Goal: Task Accomplishment & Management: Use online tool/utility

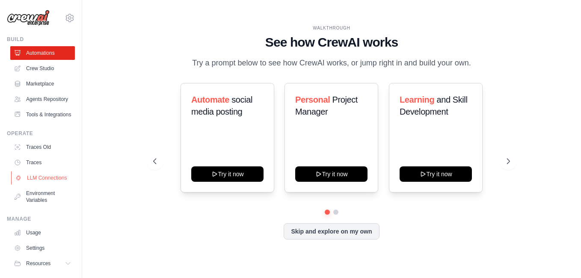
click at [42, 185] on link "LLM Connections" at bounding box center [43, 178] width 65 height 14
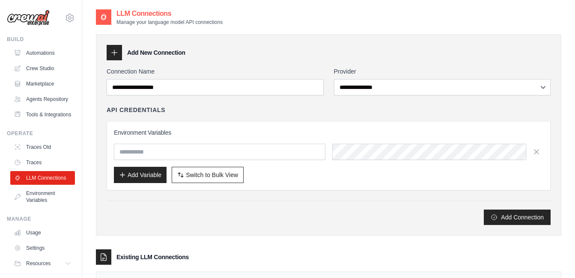
click at [118, 51] on icon at bounding box center [114, 52] width 9 height 9
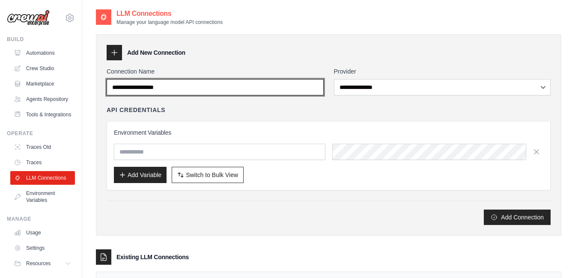
click at [295, 83] on input "Connection Name" at bounding box center [215, 87] width 217 height 16
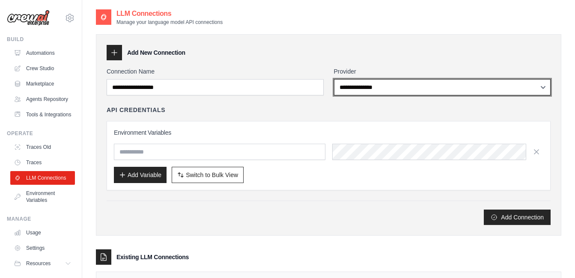
click at [376, 83] on select "**********" at bounding box center [442, 87] width 217 height 16
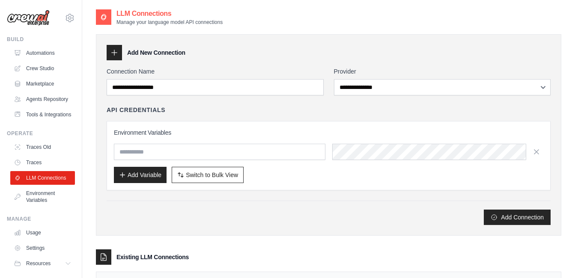
click at [250, 192] on div "**********" at bounding box center [329, 146] width 444 height 158
click at [51, 56] on link "Automations" at bounding box center [43, 53] width 65 height 14
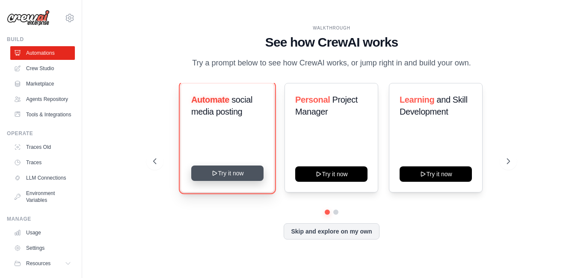
click at [235, 172] on button "Try it now" at bounding box center [227, 173] width 72 height 15
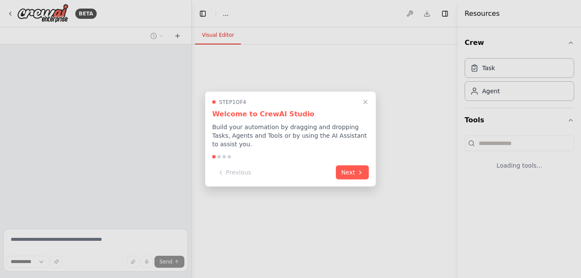
select select "****"
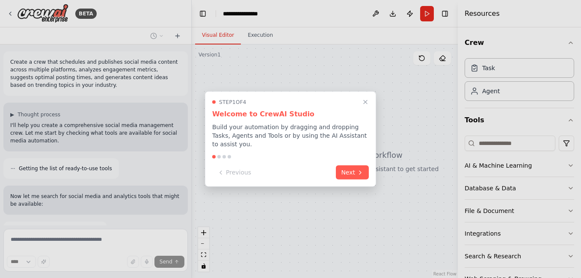
scroll to position [52, 0]
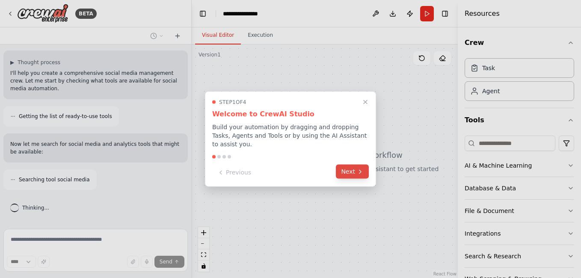
click at [354, 170] on button "Next" at bounding box center [352, 172] width 33 height 14
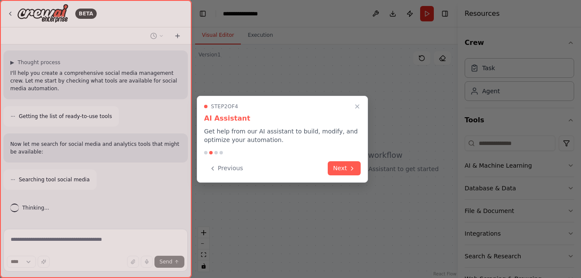
click at [354, 170] on icon at bounding box center [352, 168] width 7 height 7
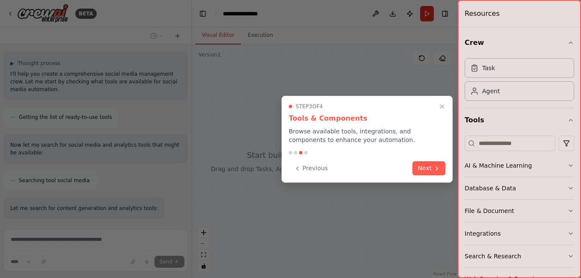
scroll to position [108, 0]
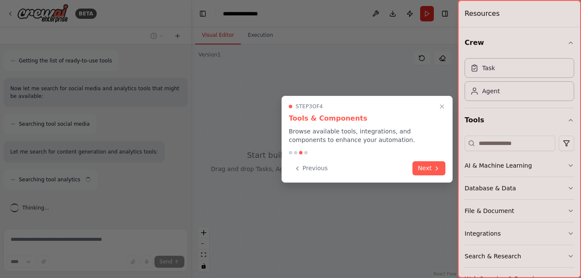
click at [354, 170] on div "Previous Next" at bounding box center [367, 168] width 157 height 14
click at [423, 169] on button "Next" at bounding box center [429, 168] width 33 height 14
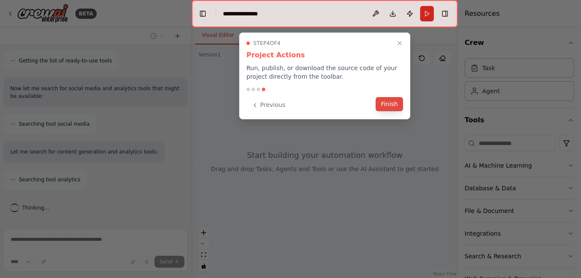
scroll to position [135, 0]
click at [392, 107] on button "Finish" at bounding box center [389, 104] width 27 height 14
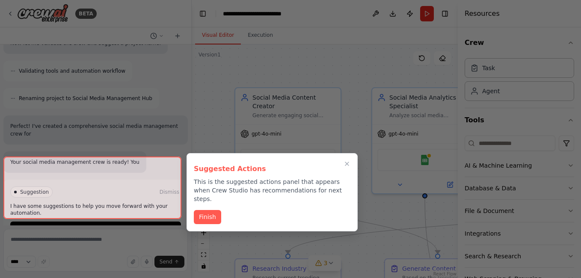
scroll to position [859, 0]
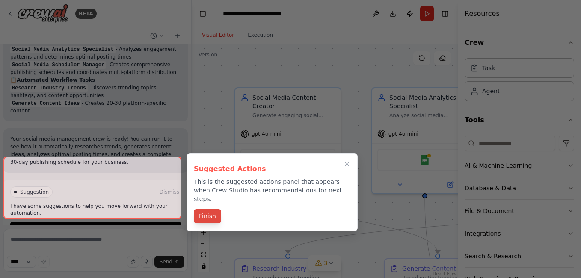
click at [200, 215] on button "Finish" at bounding box center [207, 216] width 27 height 14
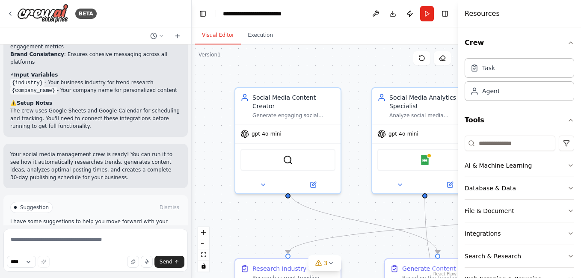
scroll to position [1180, 0]
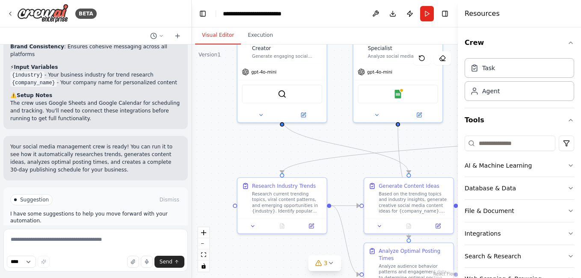
drag, startPoint x: 320, startPoint y: 217, endPoint x: 306, endPoint y: 127, distance: 91.0
click at [306, 127] on div ".deletable-edge-delete-btn { width: 20px; height: 20px; border: 0px solid #ffff…" at bounding box center [325, 162] width 266 height 234
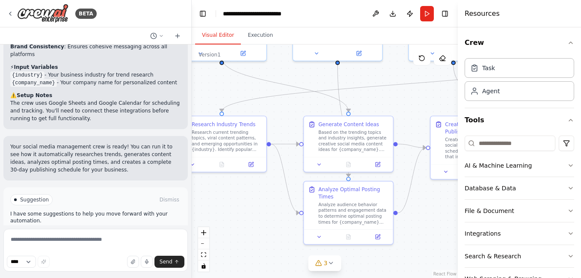
drag, startPoint x: 358, startPoint y: 153, endPoint x: 255, endPoint y: 82, distance: 124.9
click at [255, 82] on div ".deletable-edge-delete-btn { width: 20px; height: 20px; border: 0px solid #ffff…" at bounding box center [325, 162] width 266 height 234
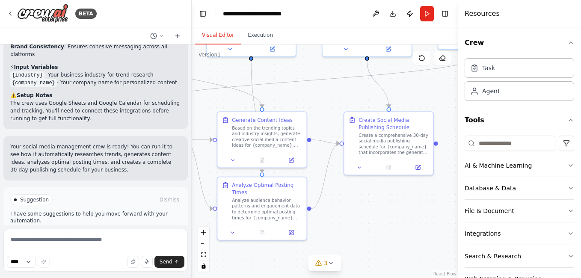
drag, startPoint x: 408, startPoint y: 174, endPoint x: 302, endPoint y: 241, distance: 126.0
click at [302, 241] on div ".deletable-edge-delete-btn { width: 20px; height: 20px; border: 0px solid #ffff…" at bounding box center [325, 162] width 266 height 234
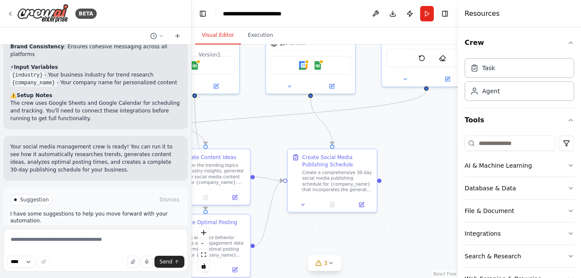
drag, startPoint x: 413, startPoint y: 159, endPoint x: 341, endPoint y: 209, distance: 87.6
click at [341, 209] on div ".deletable-edge-delete-btn { width: 20px; height: 20px; border: 0px solid #ffff…" at bounding box center [325, 162] width 266 height 234
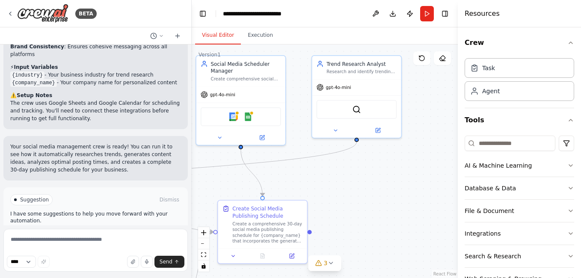
click at [376, 179] on div ".deletable-edge-delete-btn { width: 20px; height: 20px; border: 0px solid #ffff…" at bounding box center [325, 162] width 266 height 234
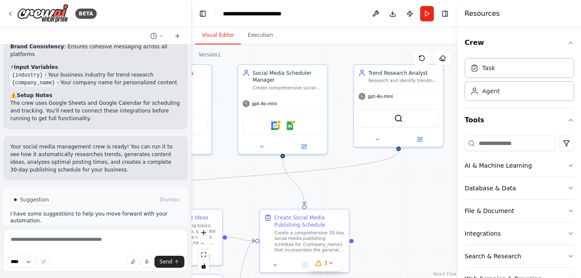
drag, startPoint x: 376, startPoint y: 179, endPoint x: 424, endPoint y: 190, distance: 49.0
click at [424, 190] on div ".deletable-edge-delete-btn { width: 20px; height: 20px; border: 0px solid #ffff…" at bounding box center [325, 162] width 266 height 234
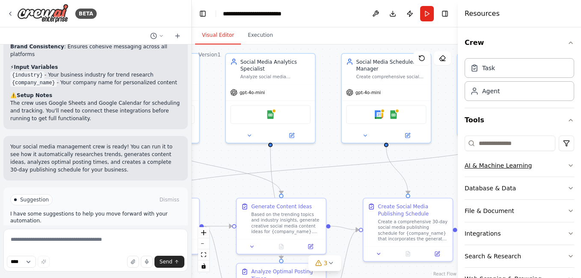
drag, startPoint x: 376, startPoint y: 187, endPoint x: 488, endPoint y: 174, distance: 112.9
click at [488, 174] on div "BETA Create a crew that schedules and publishes social media content across mul…" at bounding box center [290, 139] width 581 height 278
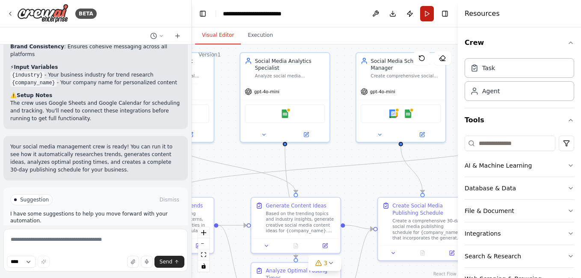
click at [428, 19] on button "Run" at bounding box center [427, 13] width 14 height 15
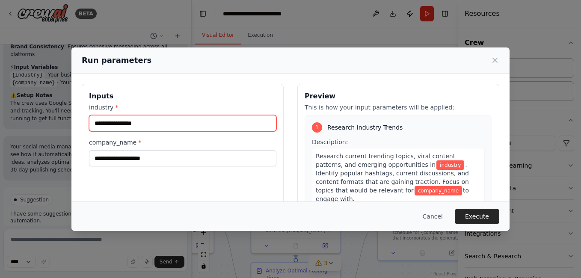
click at [240, 125] on input "industry *" at bounding box center [182, 123] width 187 height 16
type input "*********"
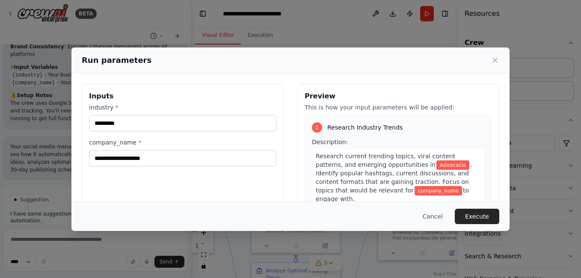
click at [208, 166] on div "Inputs industry * ********* company_name *" at bounding box center [183, 185] width 202 height 203
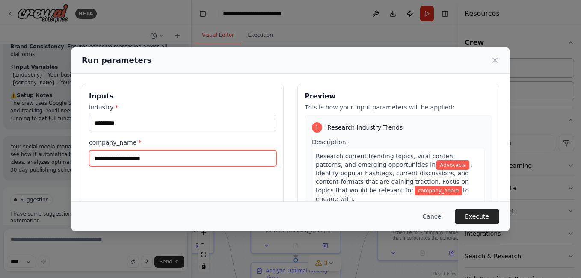
click at [212, 159] on input "company_name *" at bounding box center [182, 158] width 187 height 16
type input "*"
type input "**********"
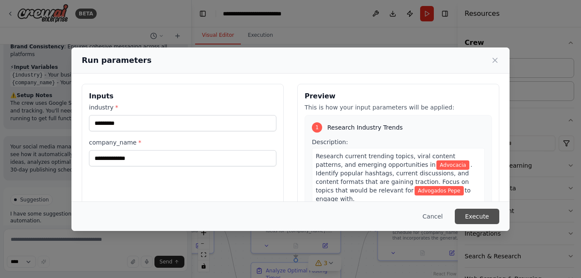
click at [473, 216] on button "Execute" at bounding box center [477, 216] width 45 height 15
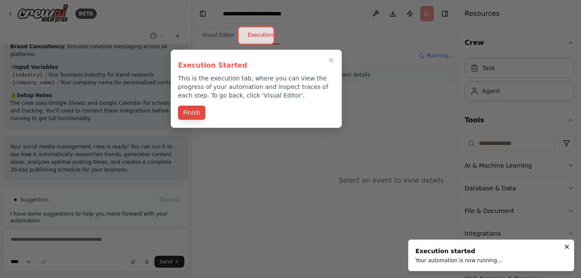
click at [196, 115] on button "Finish" at bounding box center [191, 113] width 27 height 14
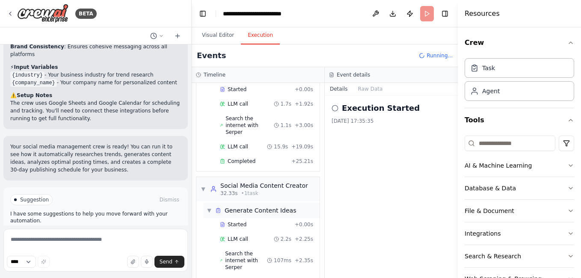
scroll to position [71, 0]
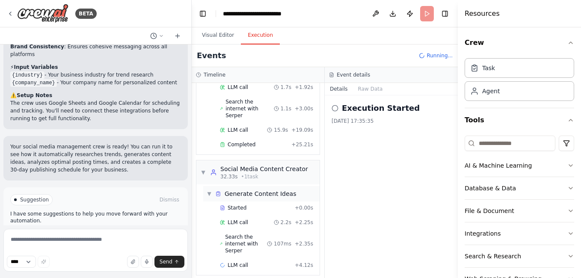
click at [209, 190] on span "▼" at bounding box center [209, 193] width 5 height 7
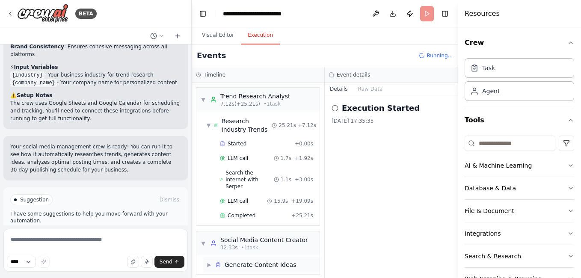
click at [210, 262] on span "▶" at bounding box center [209, 265] width 5 height 7
click at [205, 102] on span "▼" at bounding box center [203, 99] width 5 height 7
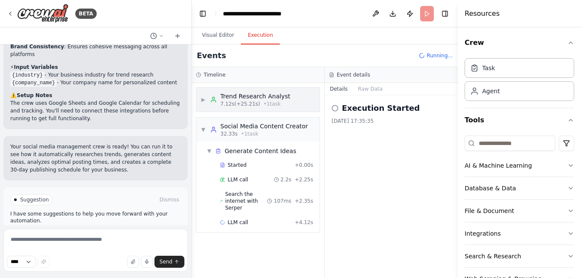
click at [205, 102] on span "▶" at bounding box center [203, 99] width 5 height 7
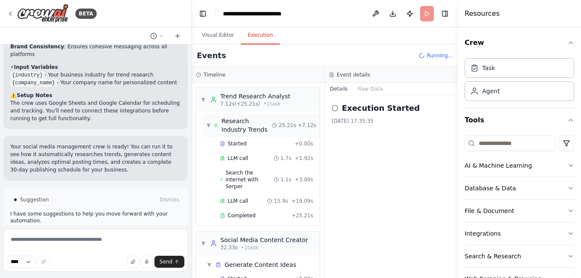
click at [209, 122] on div "▼ Research Industry Trends" at bounding box center [239, 125] width 65 height 17
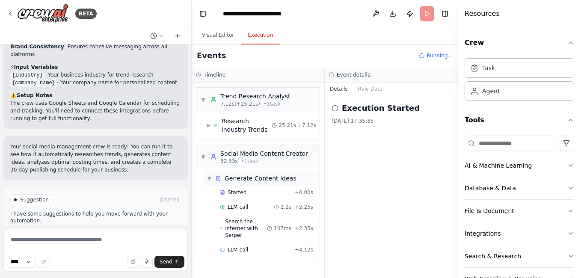
click at [208, 179] on span "▼" at bounding box center [209, 178] width 5 height 7
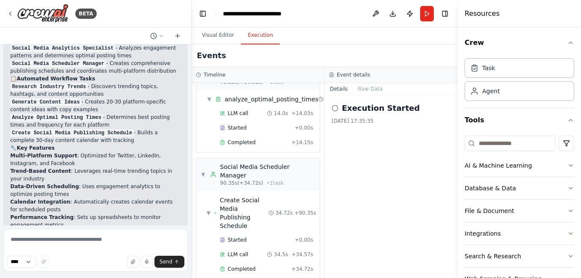
scroll to position [1180, 0]
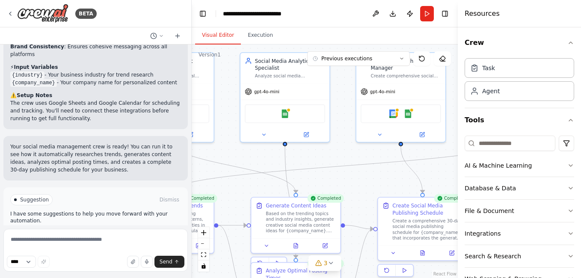
click at [229, 34] on button "Visual Editor" at bounding box center [218, 36] width 46 height 18
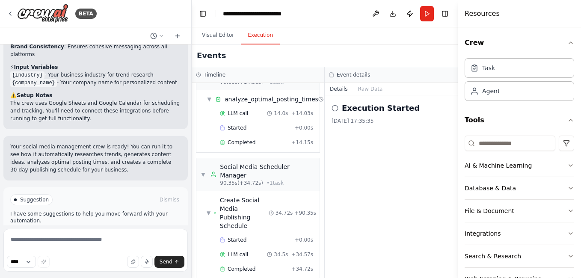
click at [260, 37] on button "Execution" at bounding box center [260, 36] width 39 height 18
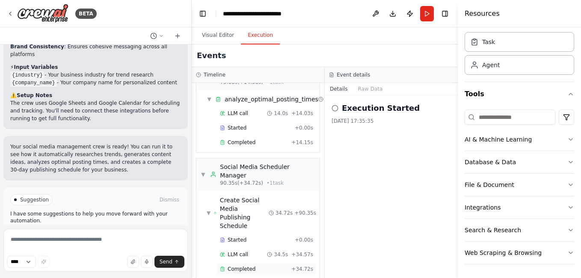
click at [236, 266] on span "Completed" at bounding box center [242, 269] width 28 height 7
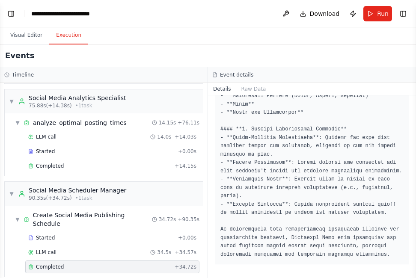
scroll to position [1210, 0]
